Goal: Task Accomplishment & Management: Use online tool/utility

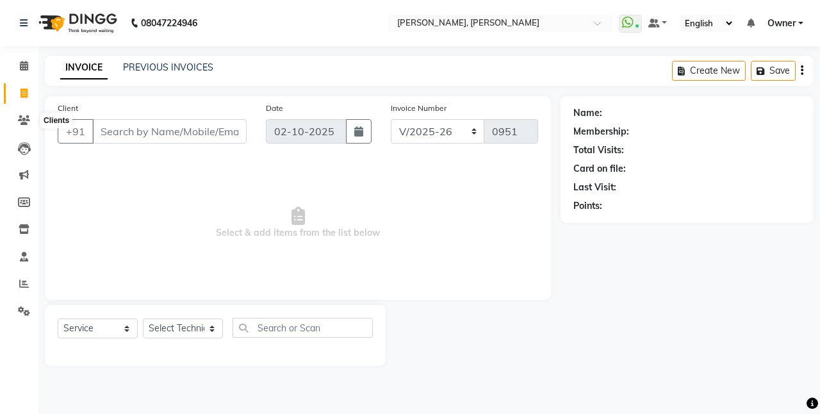
select select "5749"
select select "service"
click at [24, 120] on icon at bounding box center [24, 120] width 12 height 10
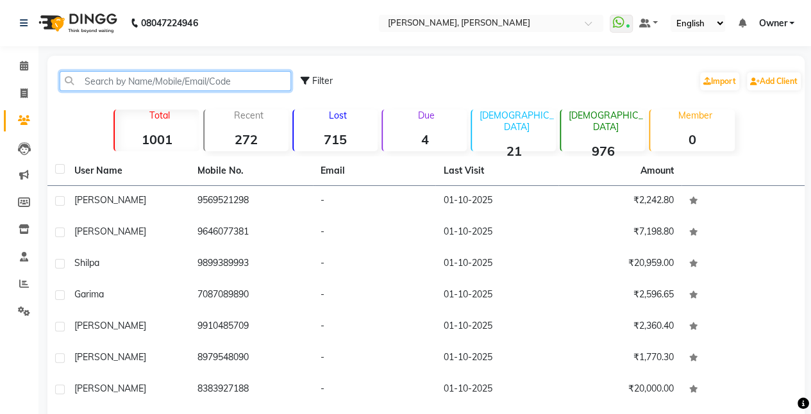
click at [99, 76] on input "text" at bounding box center [175, 81] width 231 height 20
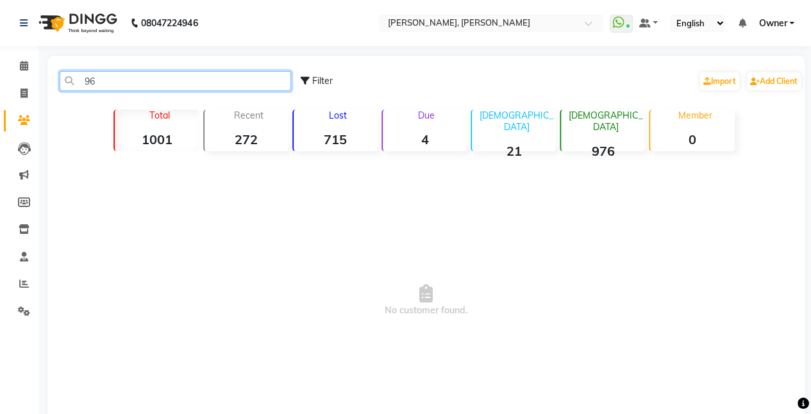
type input "9"
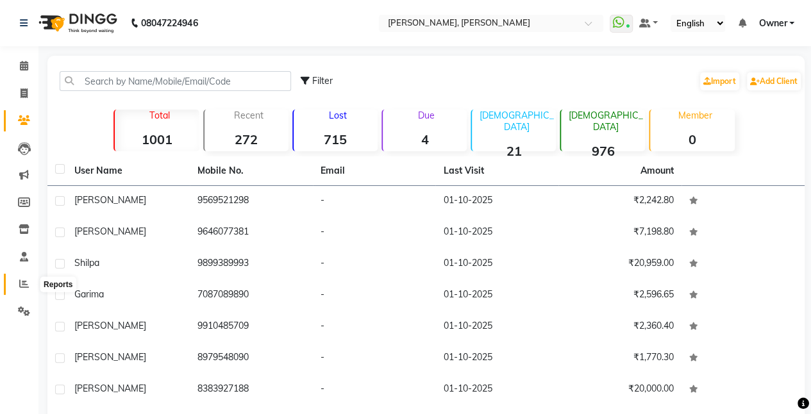
click at [30, 285] on span at bounding box center [24, 284] width 22 height 15
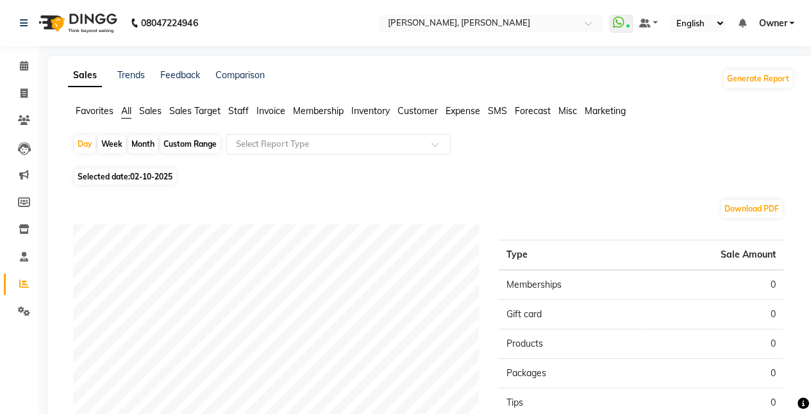
click at [144, 145] on div "Month" at bounding box center [142, 144] width 29 height 18
select select "10"
select select "2025"
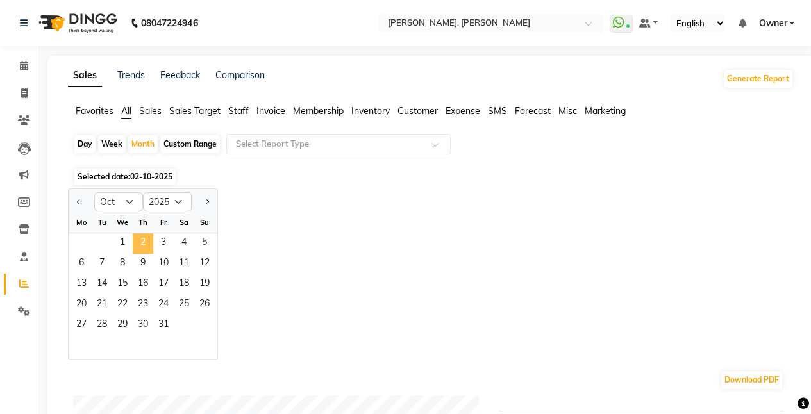
drag, startPoint x: 121, startPoint y: 249, endPoint x: 149, endPoint y: 244, distance: 28.2
click at [149, 244] on div "1 2 3 4 5" at bounding box center [143, 243] width 149 height 21
click at [149, 244] on span "2" at bounding box center [143, 243] width 21 height 21
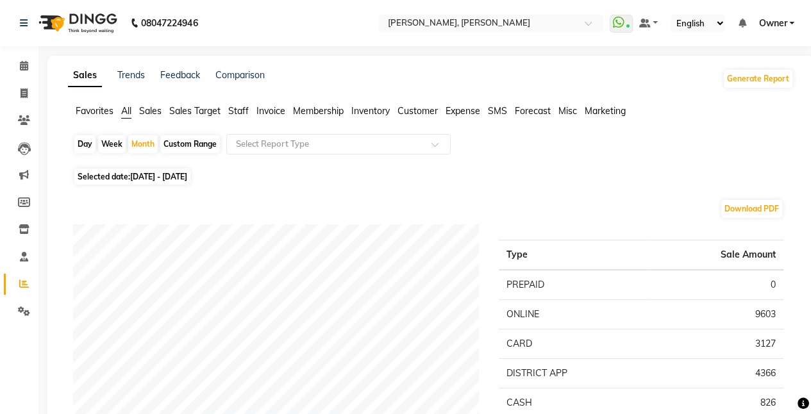
click at [244, 110] on span "Staff" at bounding box center [238, 111] width 21 height 12
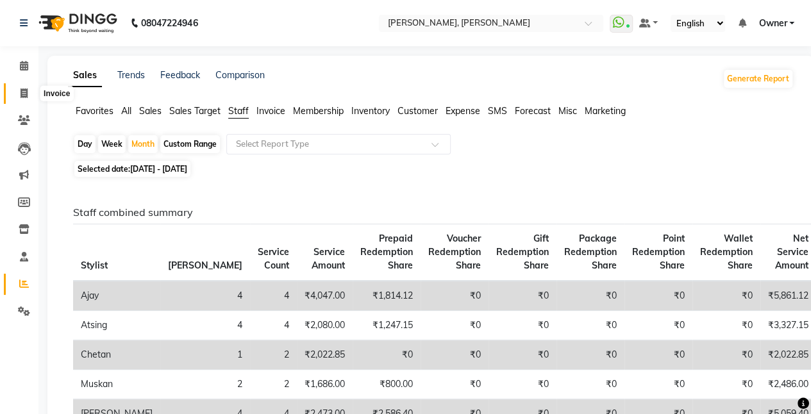
click at [27, 91] on icon at bounding box center [24, 93] width 7 height 10
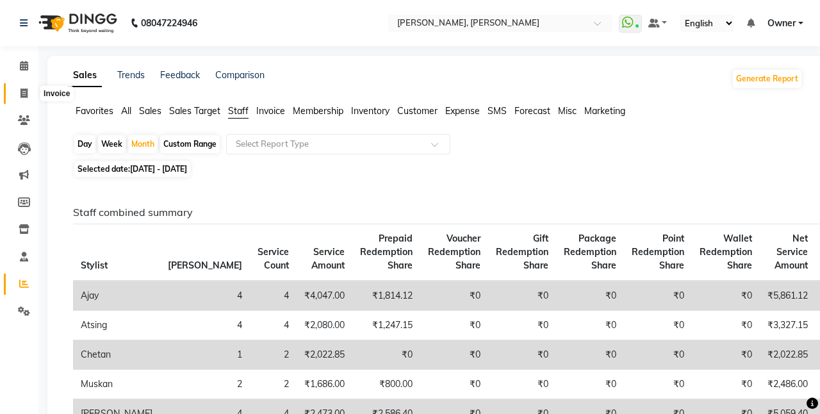
select select "5749"
select select "service"
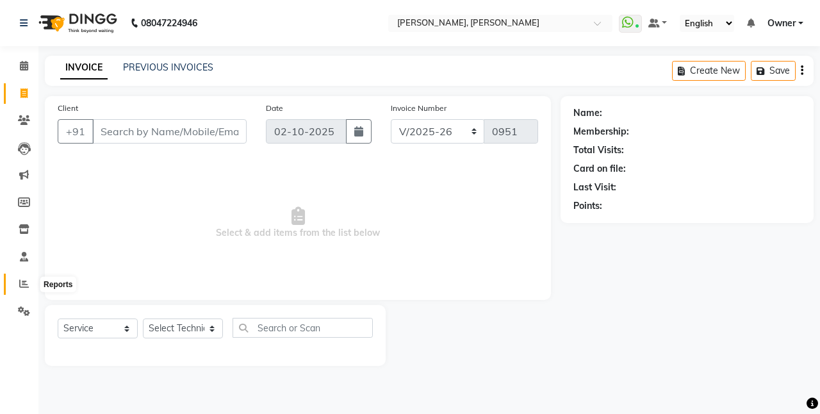
click at [23, 284] on icon at bounding box center [24, 284] width 10 height 10
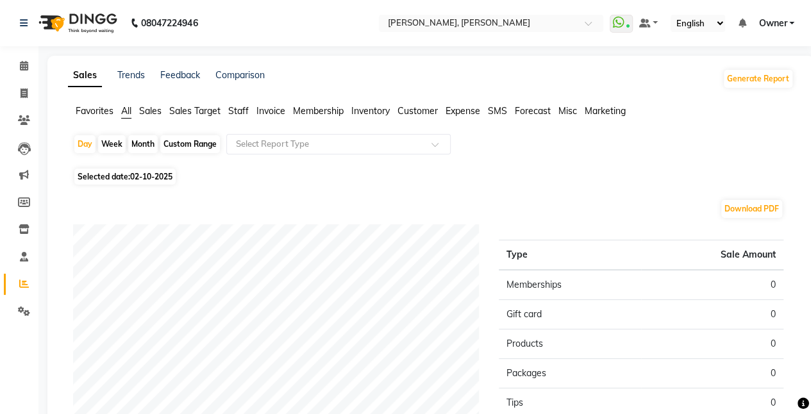
click at [148, 141] on div "Month" at bounding box center [142, 144] width 29 height 18
select select "10"
select select "2025"
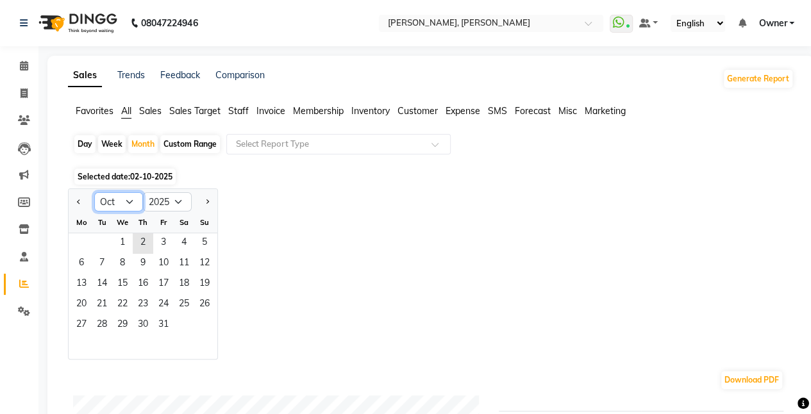
click at [129, 201] on select "Jan Feb Mar Apr May Jun [DATE] Aug Sep Oct Nov Dec" at bounding box center [118, 201] width 49 height 19
click at [76, 200] on button "Previous month" at bounding box center [79, 202] width 10 height 21
select select "9"
click at [86, 242] on span "1" at bounding box center [81, 243] width 21 height 21
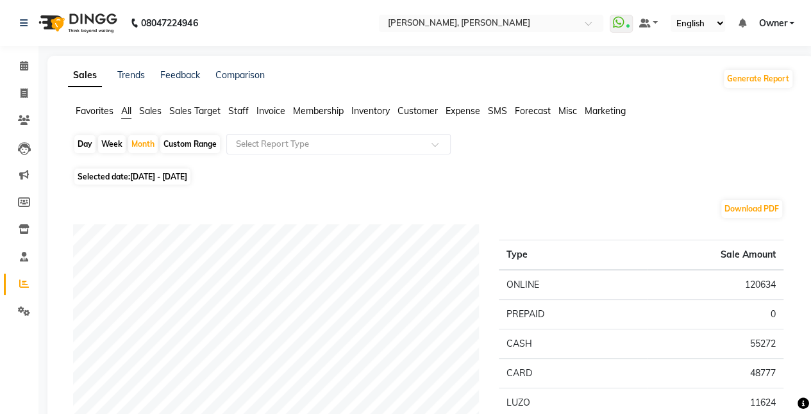
click at [245, 114] on span "Staff" at bounding box center [238, 111] width 21 height 12
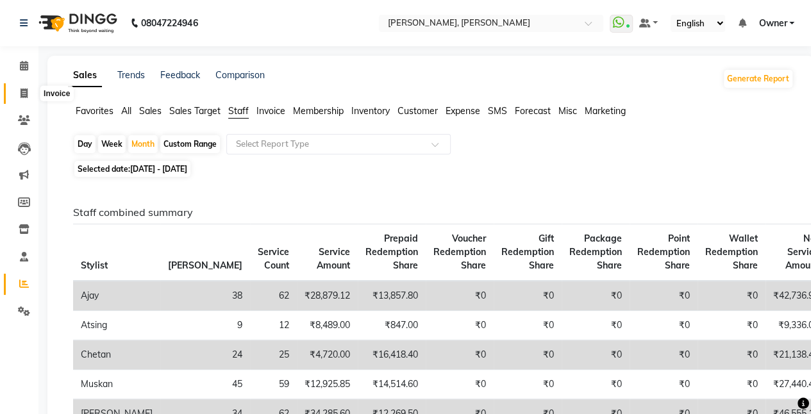
click at [26, 94] on icon at bounding box center [24, 93] width 7 height 10
select select "service"
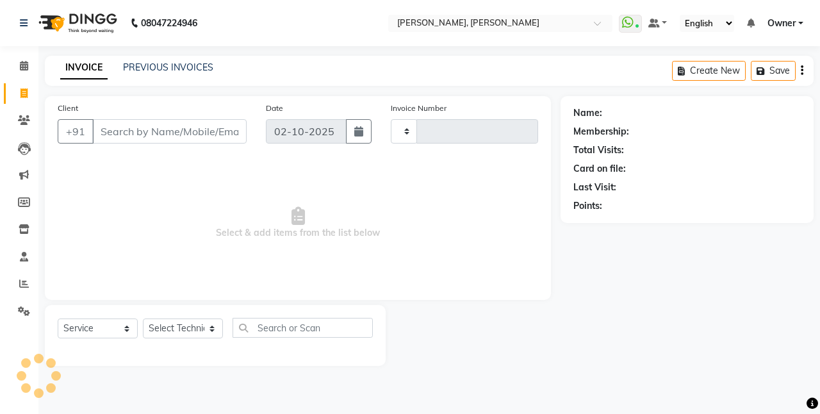
type input "0951"
select select "5749"
click at [40, 136] on div "Client +91 Date [DATE] Invoice Number BTH/2025-26 RED/2025-26 V/2025 V/[PHONE_N…" at bounding box center [298, 231] width 526 height 270
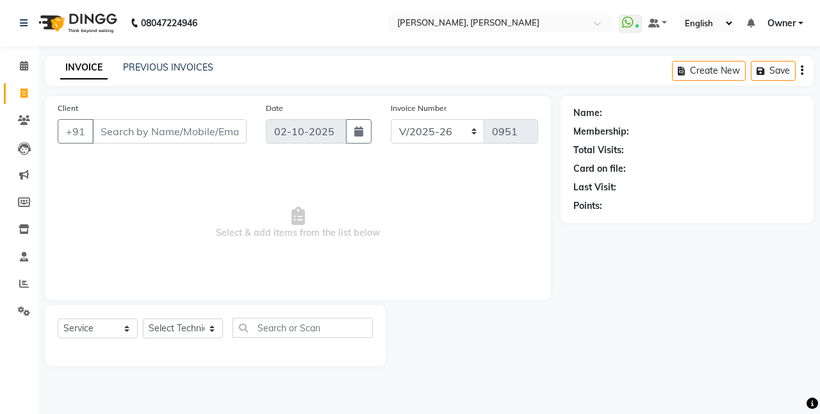
click at [40, 136] on div "Client +91 Date [DATE] Invoice Number BTH/2025-26 RED/2025-26 V/2025 V/[PHONE_N…" at bounding box center [298, 231] width 526 height 270
